Goal: Use online tool/utility: Utilize a website feature to perform a specific function

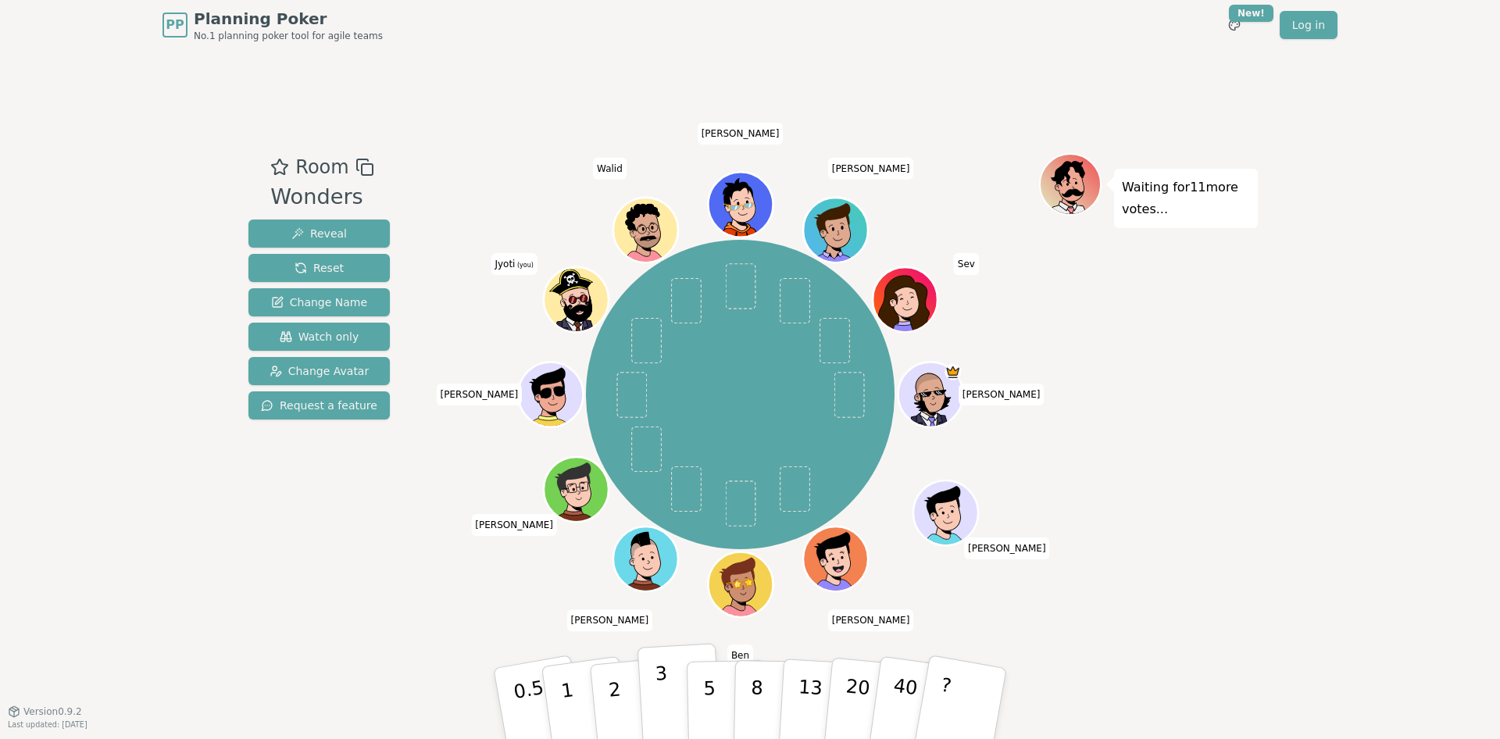
click at [665, 698] on p "3" at bounding box center [663, 705] width 17 height 85
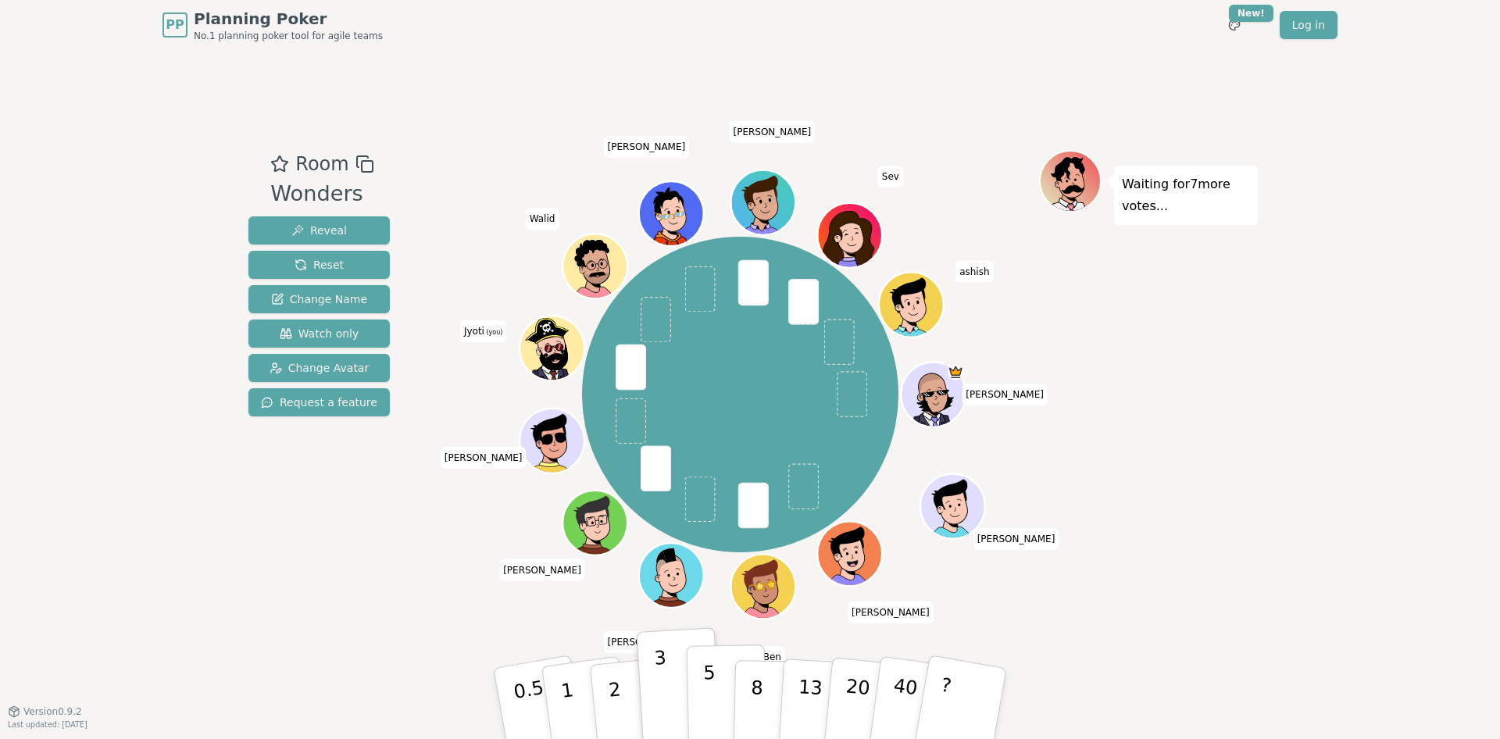
click at [713, 675] on button "5" at bounding box center [727, 704] width 80 height 119
click at [464, 539] on div "Jay Julin Patel Mike Ben Edward ryan Marcelo Jyoti (you) Walid Cathy Andrew Sev…" at bounding box center [741, 394] width 598 height 433
click at [670, 688] on button "3" at bounding box center [680, 704] width 85 height 122
click at [700, 680] on button "5" at bounding box center [727, 704] width 80 height 119
click at [706, 680] on p "5" at bounding box center [709, 704] width 13 height 84
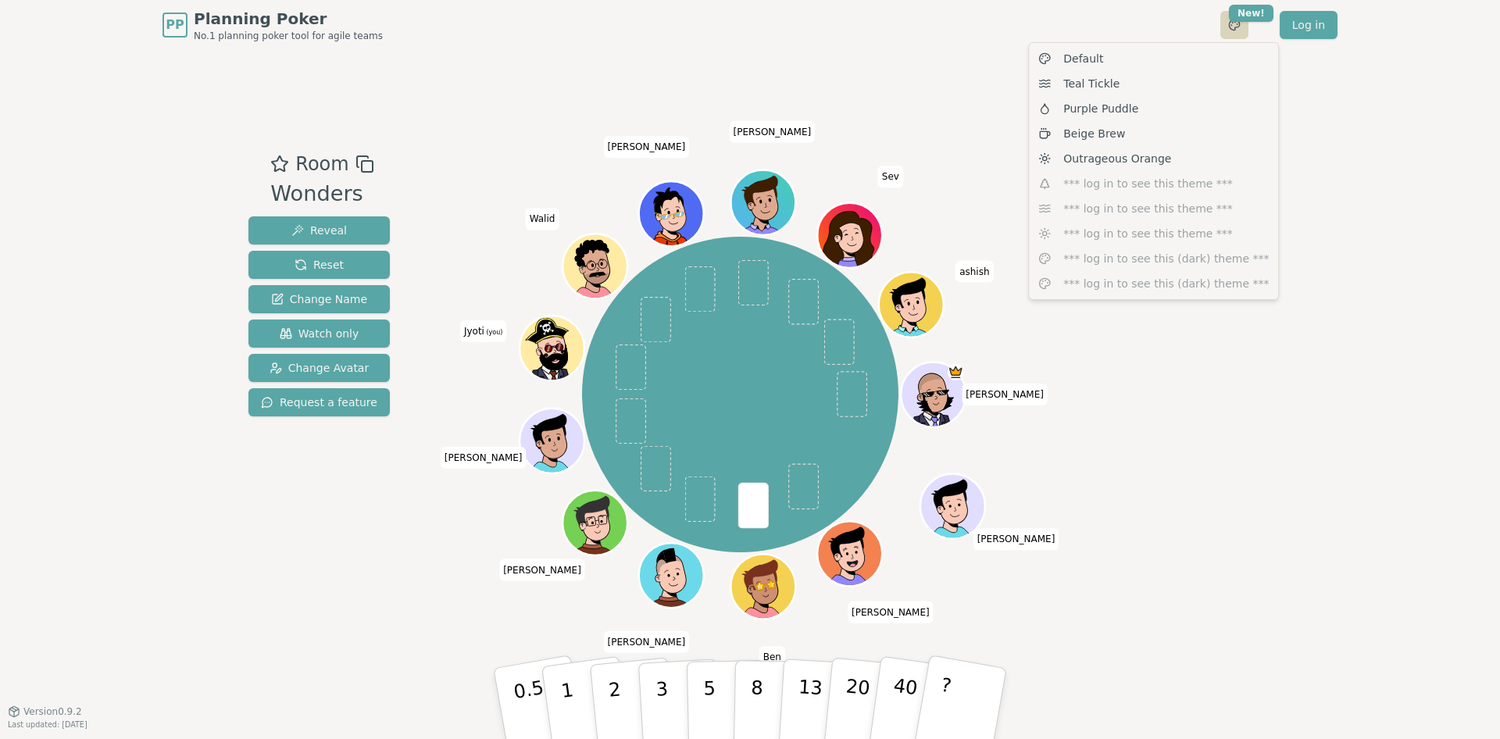
click at [1236, 18] on html "PP Planning Poker No.1 planning poker tool for agile teams Toggle theme New! Lo…" at bounding box center [750, 369] width 1500 height 739
click at [1167, 150] on div "Outrageous Orange" at bounding box center [1153, 158] width 243 height 25
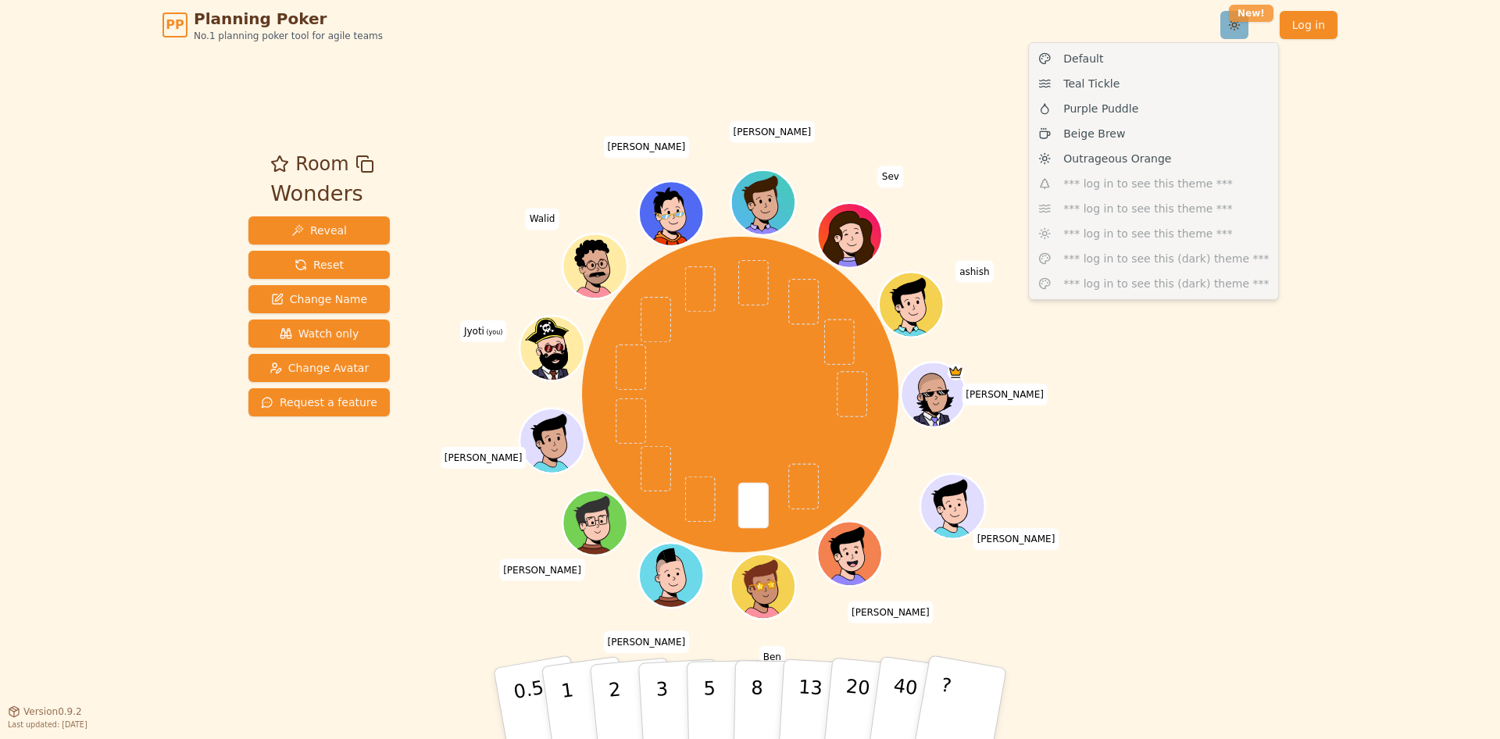
click at [1241, 15] on html "PP Planning Poker No.1 planning poker tool for agile teams Toggle theme New! Lo…" at bounding box center [750, 369] width 1500 height 739
click at [1205, 89] on div "Teal Tickle" at bounding box center [1153, 83] width 243 height 25
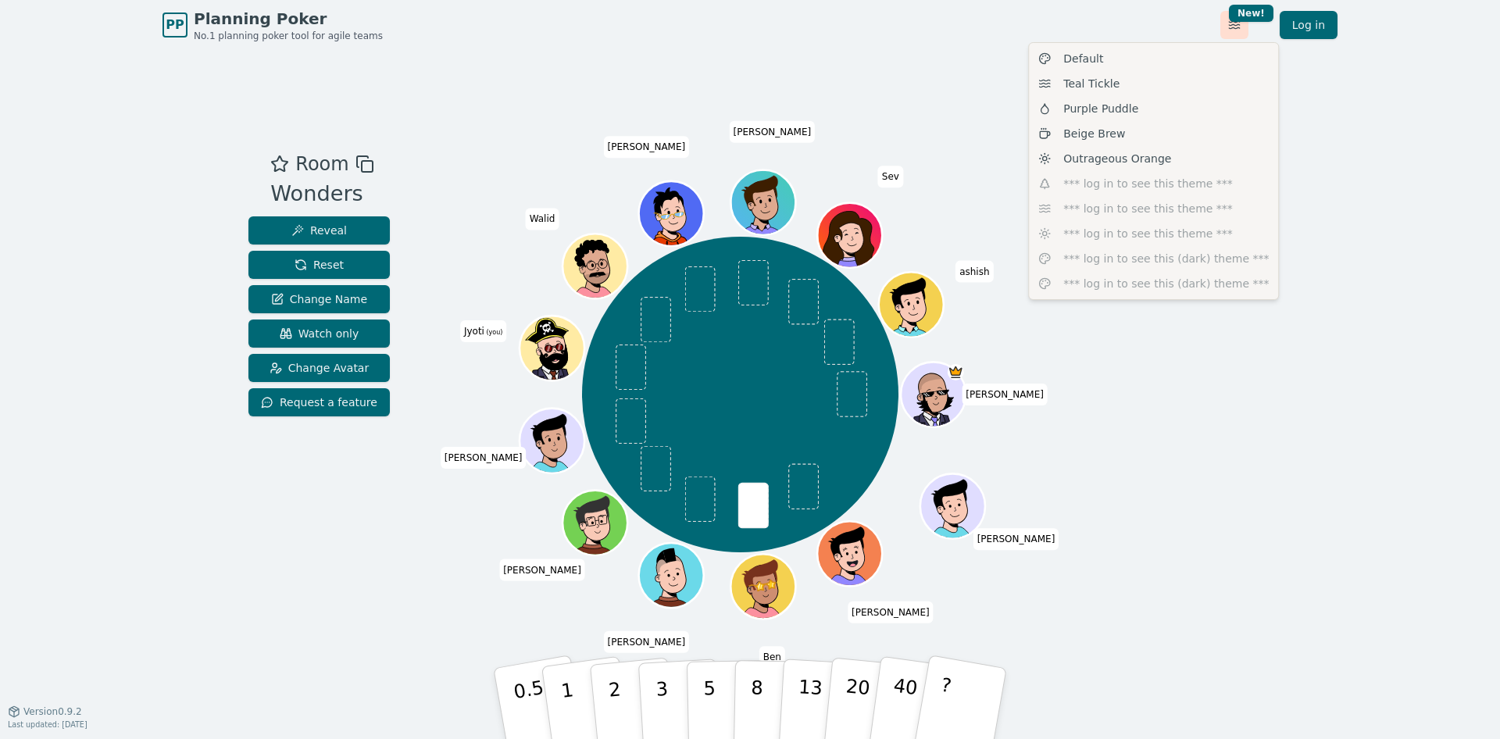
click at [1239, 26] on html "PP Planning Poker No.1 planning poker tool for agile teams Toggle theme New! Lo…" at bounding box center [750, 369] width 1500 height 739
click at [1211, 103] on div "Purple Puddle" at bounding box center [1153, 108] width 243 height 25
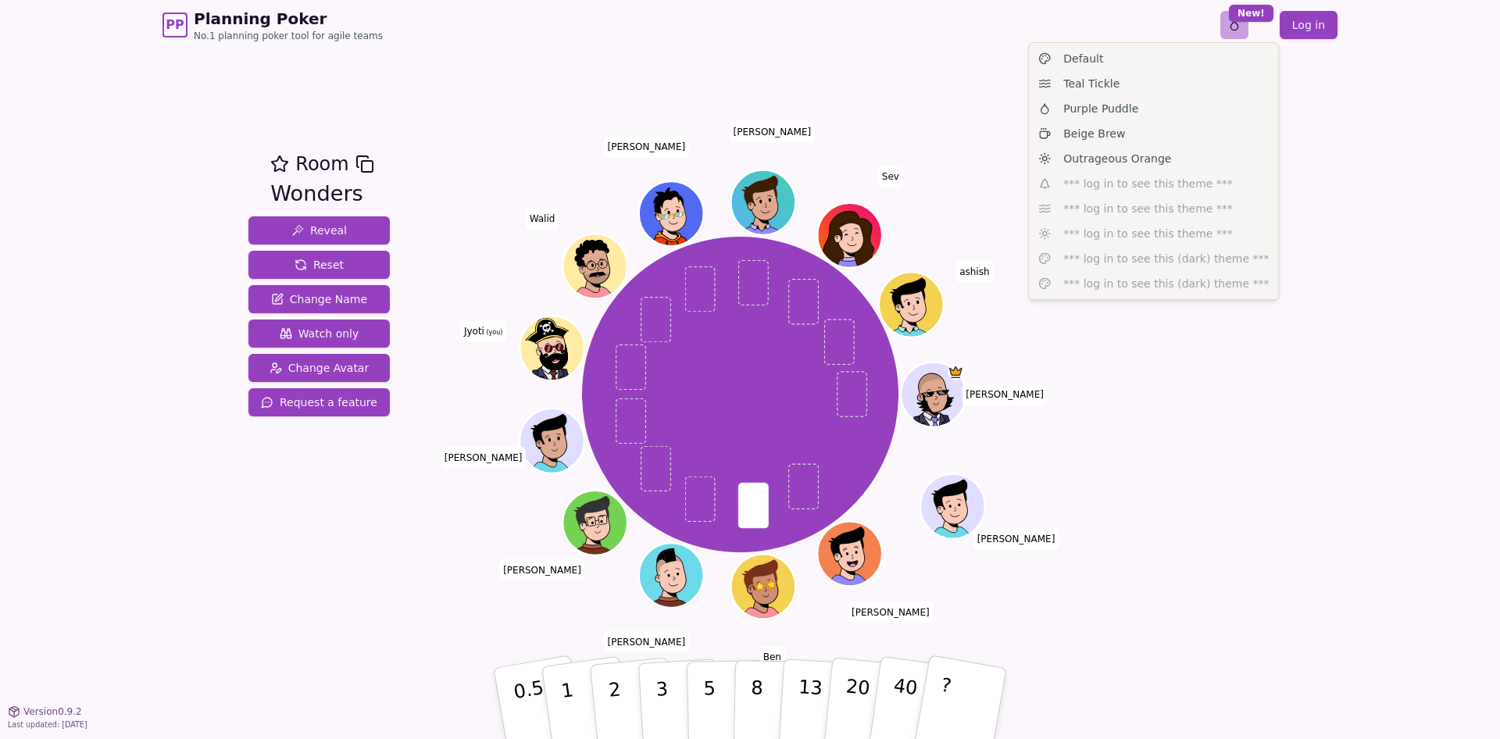
click at [1234, 13] on html "PP Planning Poker No.1 planning poker tool for agile teams Toggle theme New! Lo…" at bounding box center [750, 369] width 1500 height 739
click at [1184, 137] on div "Beige Brew" at bounding box center [1153, 133] width 243 height 25
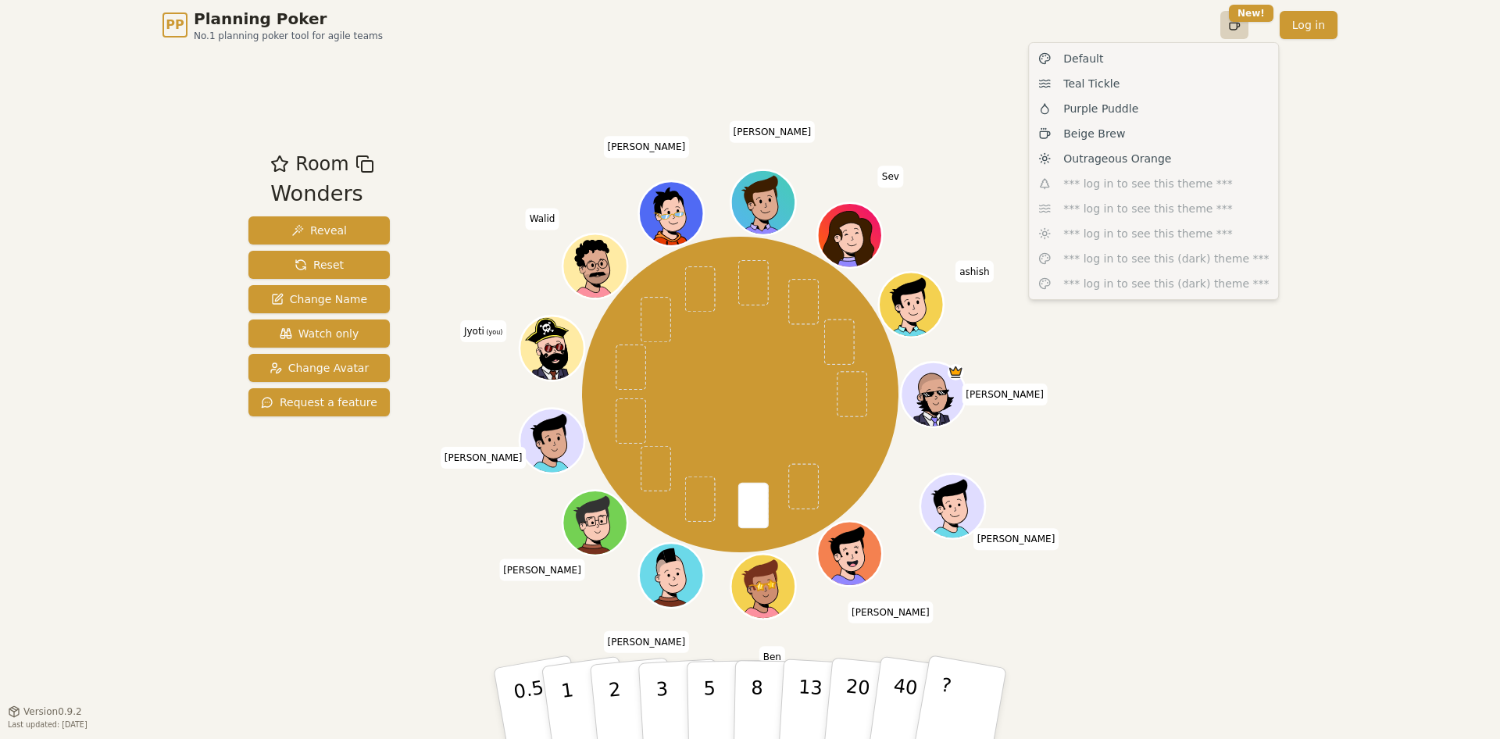
click at [1243, 35] on html "PP Planning Poker No.1 planning poker tool for agile teams Toggle theme New! Lo…" at bounding box center [750, 369] width 1500 height 739
click at [1207, 59] on div "Default" at bounding box center [1153, 58] width 243 height 25
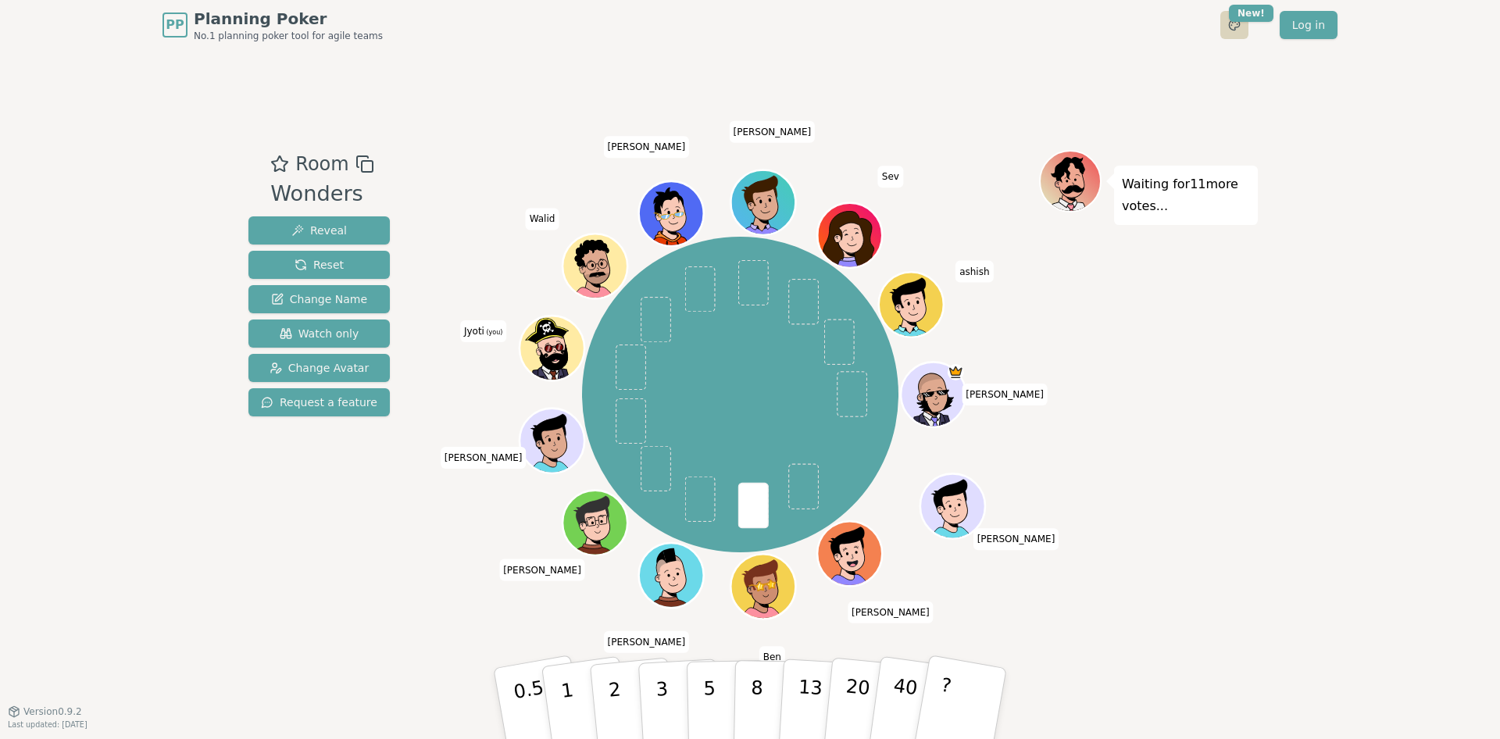
click at [1225, 24] on html "PP Planning Poker No.1 planning poker tool for agile teams Toggle theme New! Lo…" at bounding box center [750, 369] width 1500 height 739
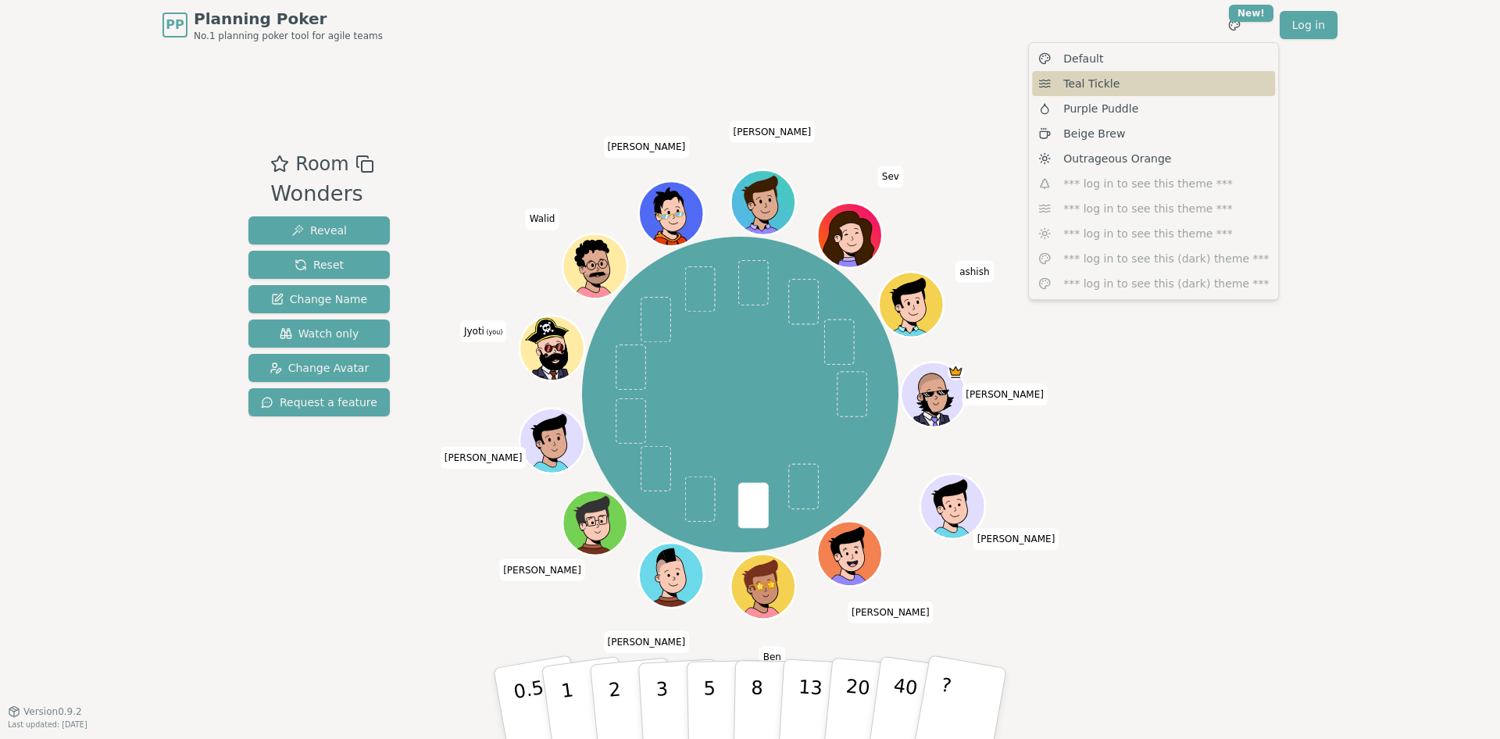
click at [1203, 89] on div "Teal Tickle" at bounding box center [1153, 83] width 243 height 25
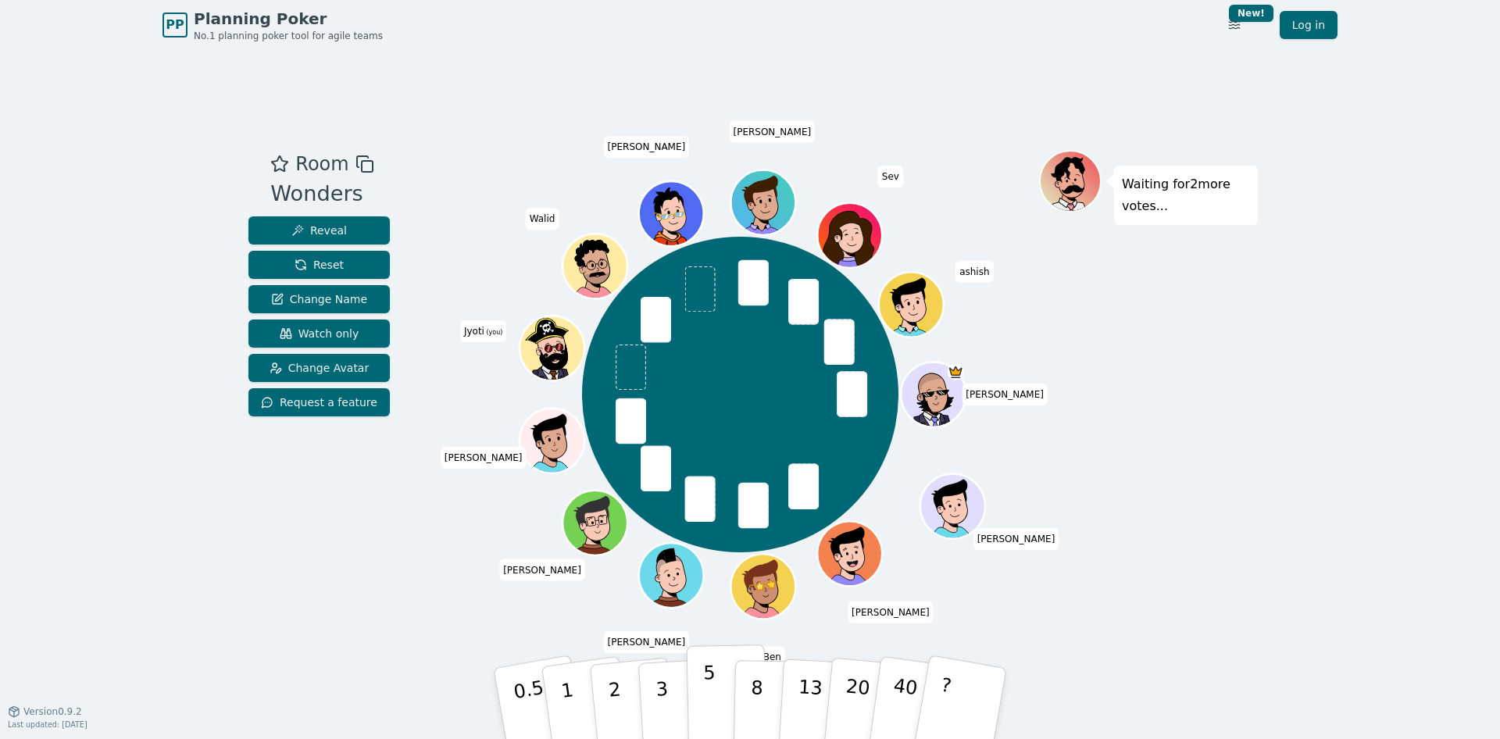
click at [706, 706] on p "5" at bounding box center [709, 704] width 13 height 84
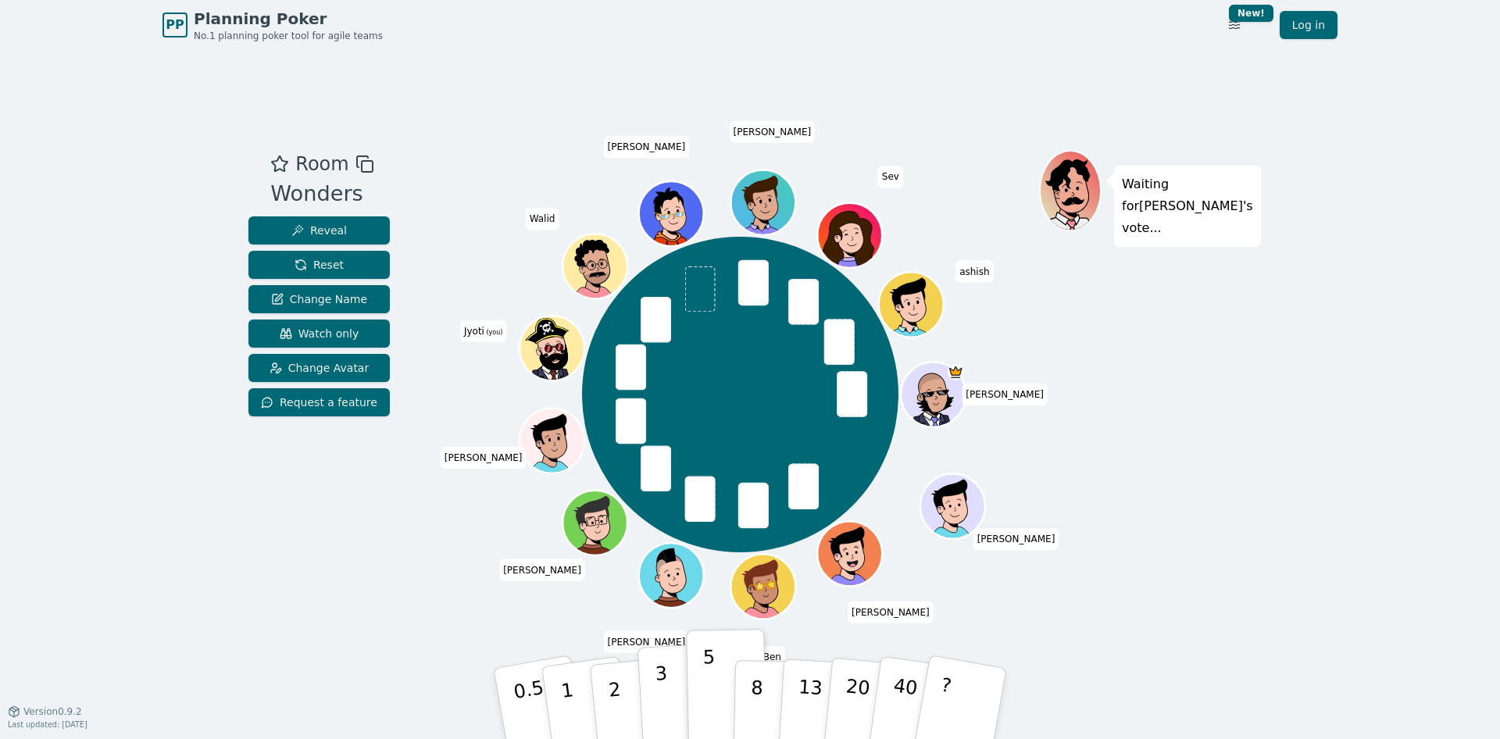
click at [660, 681] on p "3" at bounding box center [663, 705] width 17 height 85
click at [721, 687] on button "5" at bounding box center [727, 704] width 80 height 119
click at [753, 685] on p "8" at bounding box center [756, 703] width 13 height 84
click at [710, 692] on p "5" at bounding box center [709, 704] width 13 height 84
click at [963, 653] on button "?" at bounding box center [962, 703] width 98 height 129
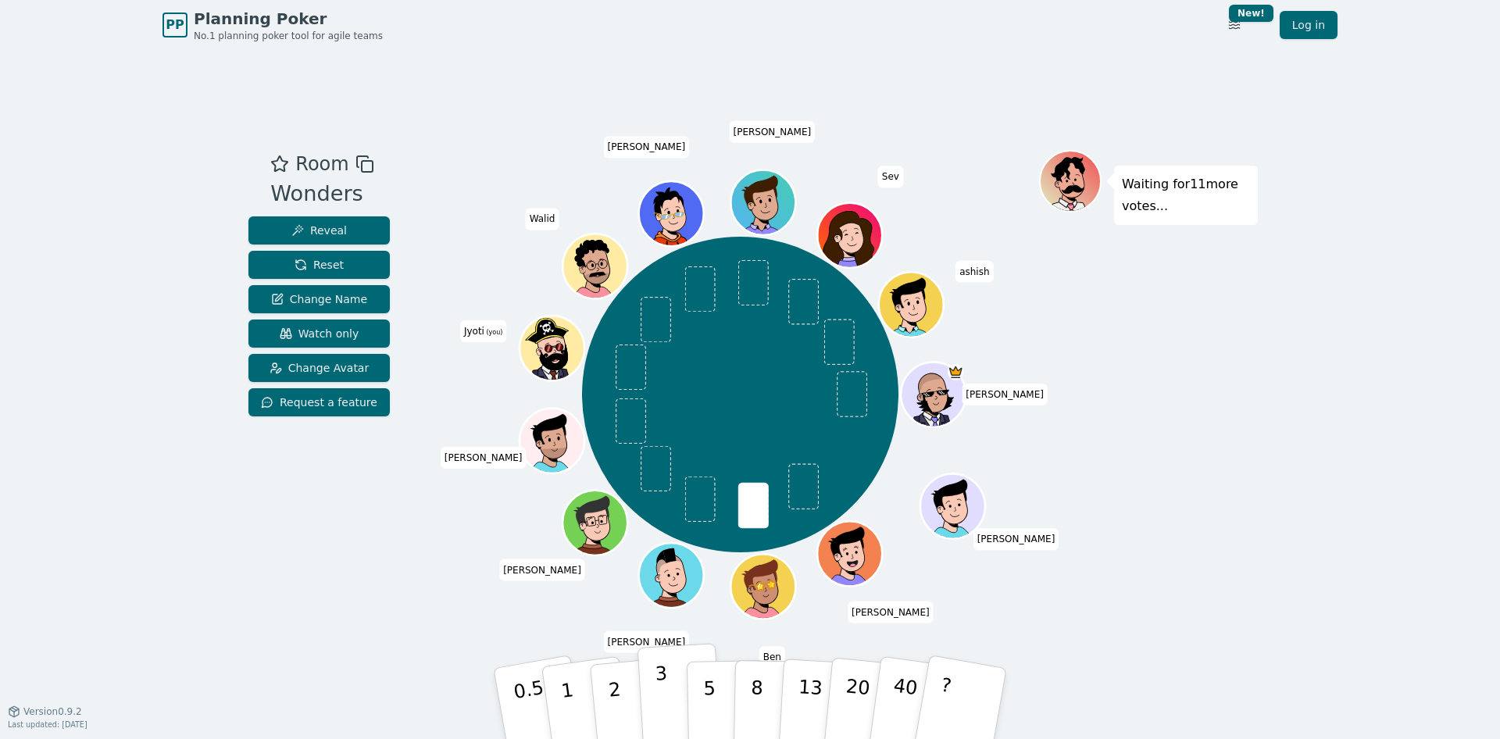
click at [666, 714] on p "3" at bounding box center [663, 705] width 17 height 85
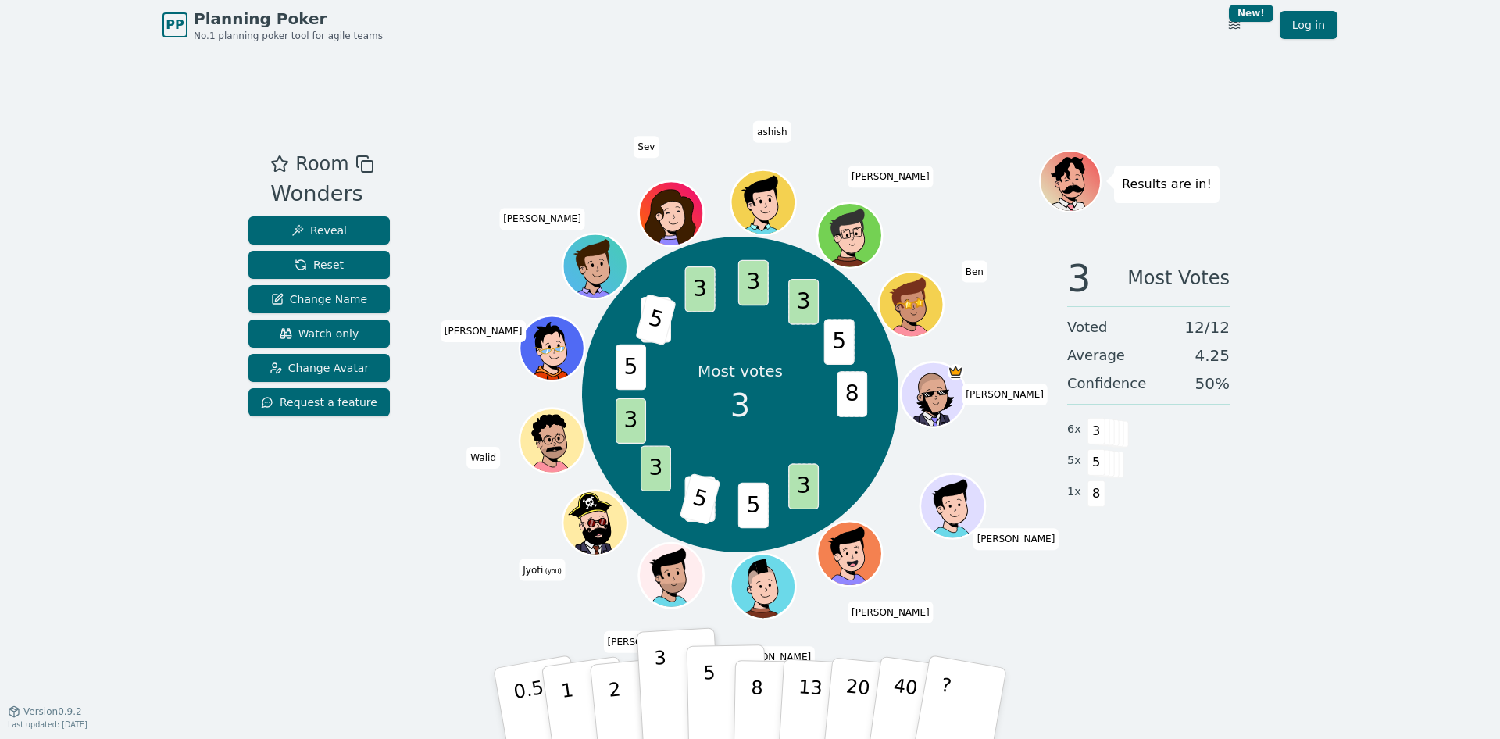
click at [720, 696] on button "5" at bounding box center [727, 704] width 80 height 119
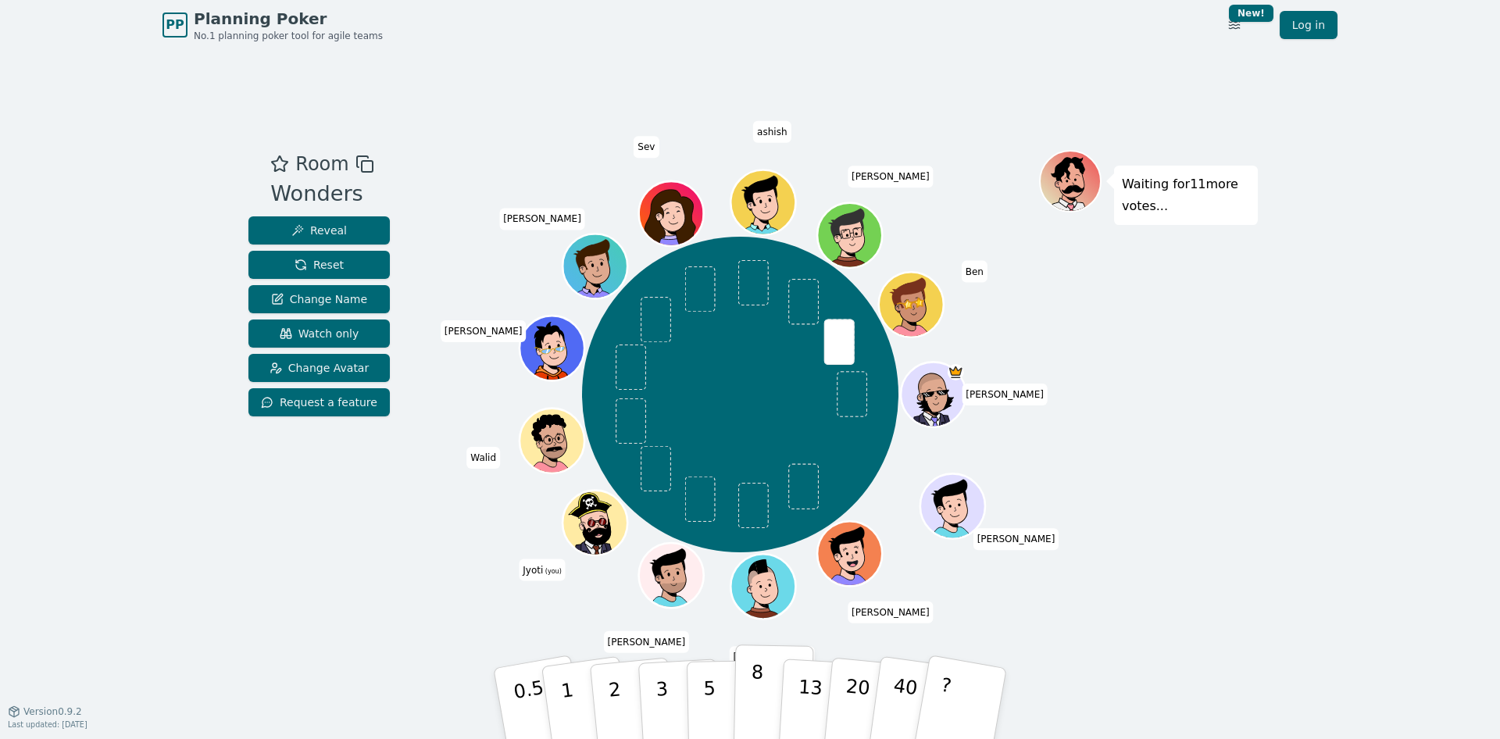
click at [753, 710] on p "8" at bounding box center [756, 703] width 13 height 84
click at [696, 699] on button "5" at bounding box center [727, 704] width 80 height 119
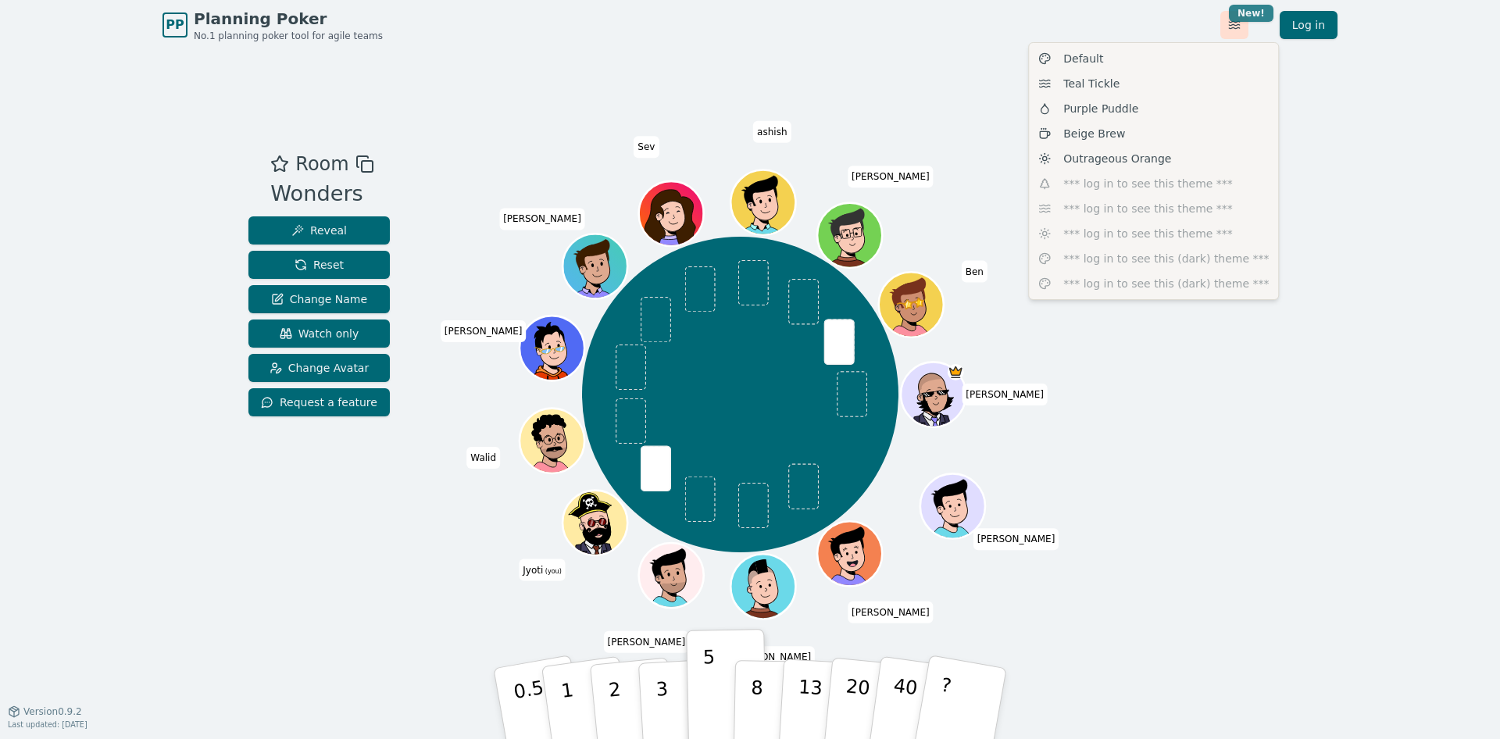
click at [1239, 9] on html "PP Planning Poker No.1 planning poker tool for agile teams Toggle theme New! Lo…" at bounding box center [750, 369] width 1500 height 739
click at [1335, 12] on html "PP Planning Poker No.1 planning poker tool for agile teams Toggle theme New! Lo…" at bounding box center [750, 369] width 1500 height 739
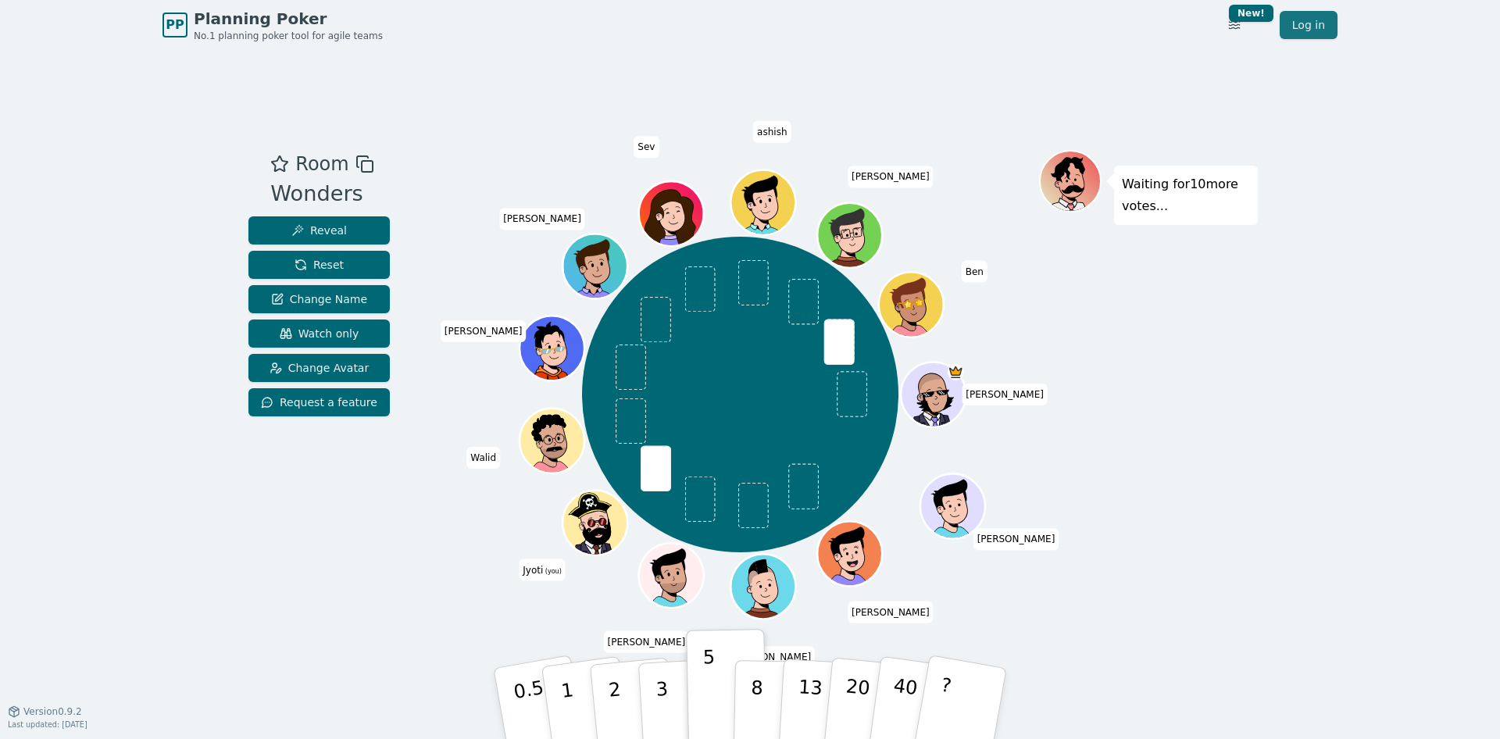
click at [1320, 19] on link "Log in" at bounding box center [1309, 25] width 58 height 28
click at [966, 679] on button "?" at bounding box center [962, 703] width 98 height 129
click at [706, 691] on p "5" at bounding box center [709, 704] width 13 height 84
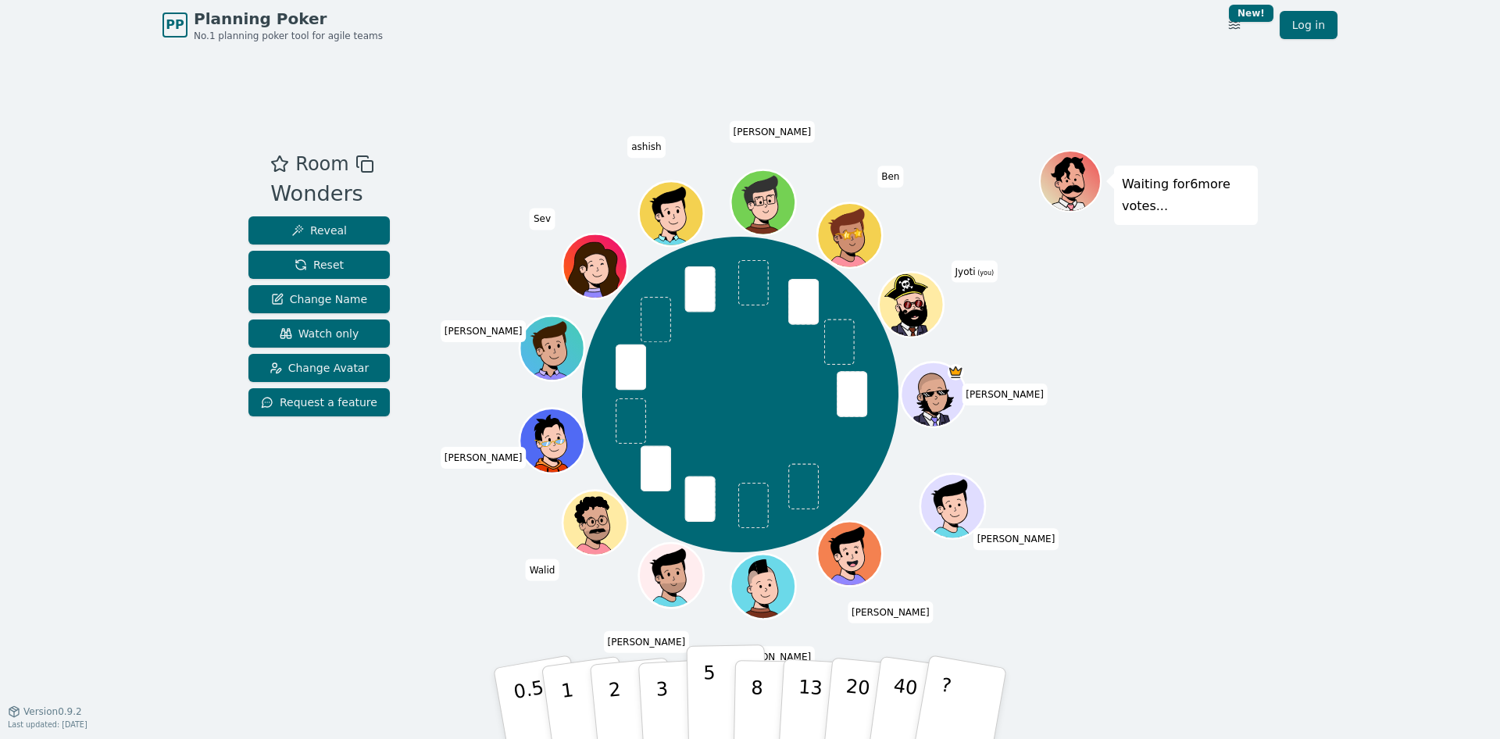
click at [711, 703] on p "5" at bounding box center [709, 704] width 13 height 84
